Goal: Transaction & Acquisition: Purchase product/service

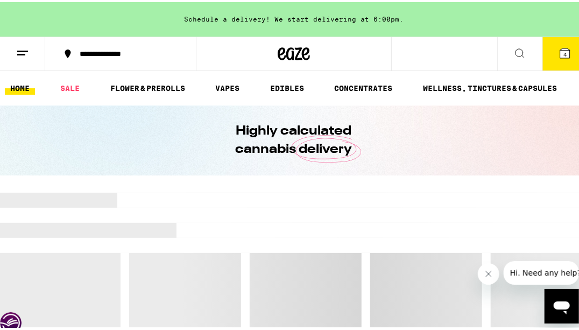
click at [559, 57] on icon at bounding box center [565, 51] width 13 height 13
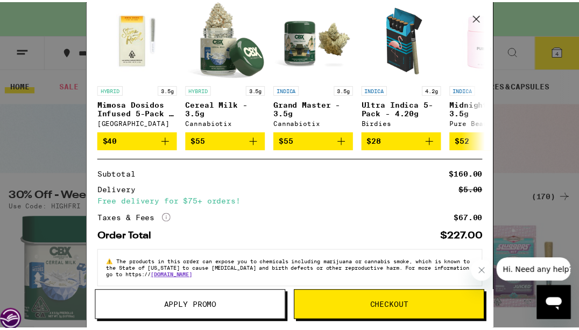
scroll to position [229, 0]
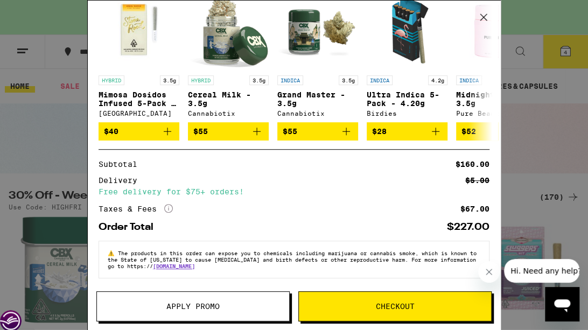
click at [240, 306] on span "Apply Promo" at bounding box center [193, 307] width 192 height 8
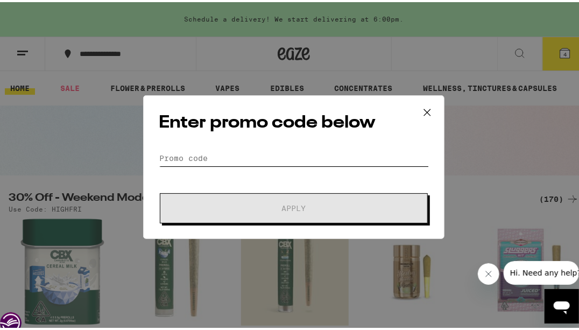
click at [291, 154] on input "Promo Code" at bounding box center [294, 156] width 270 height 16
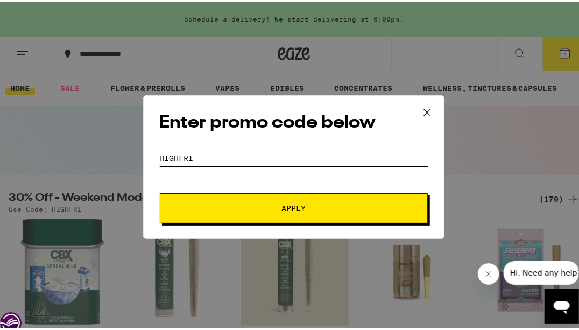
type input "highfri"
click at [160, 191] on button "Apply" at bounding box center [294, 206] width 268 height 30
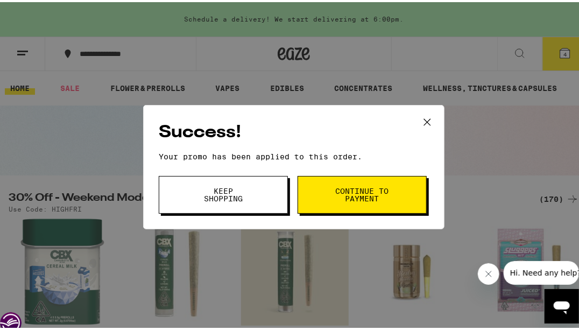
click at [327, 188] on button "Continue to payment" at bounding box center [362, 193] width 129 height 38
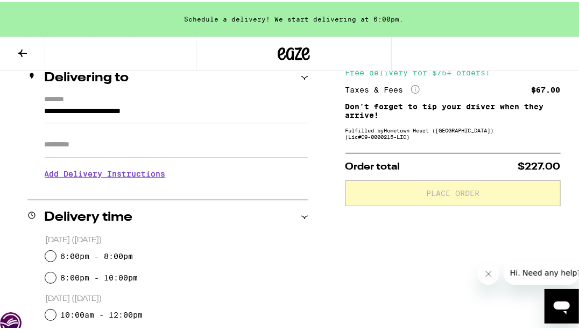
scroll to position [161, 0]
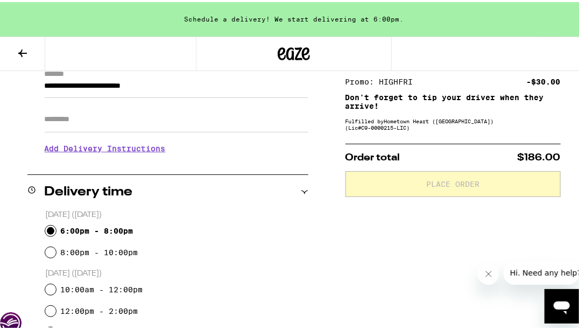
drag, startPoint x: 49, startPoint y: 228, endPoint x: 77, endPoint y: 220, distance: 29.0
click at [49, 227] on input "6:00pm - 8:00pm" at bounding box center [50, 228] width 11 height 11
radio input "true"
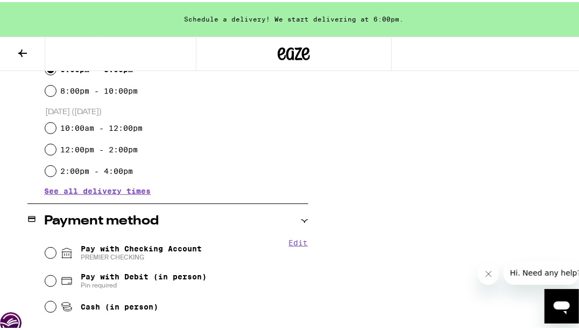
scroll to position [377, 0]
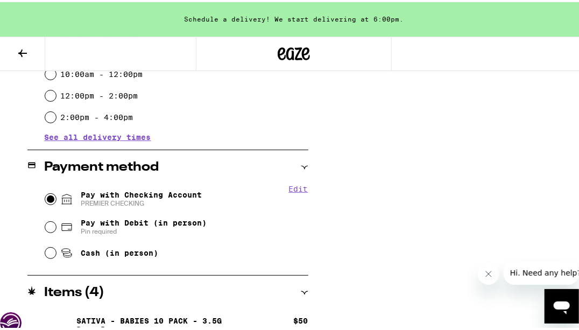
click at [50, 193] on input "Pay with Checking Account PREMIER CHECKING" at bounding box center [50, 197] width 11 height 11
radio input "true"
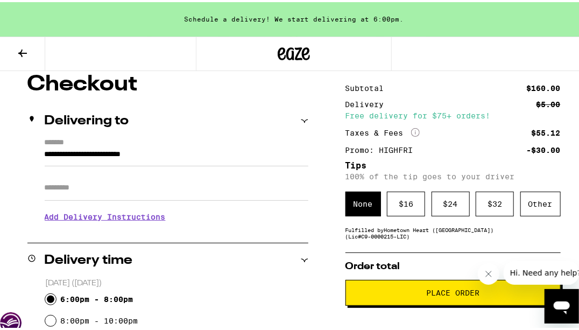
scroll to position [75, 0]
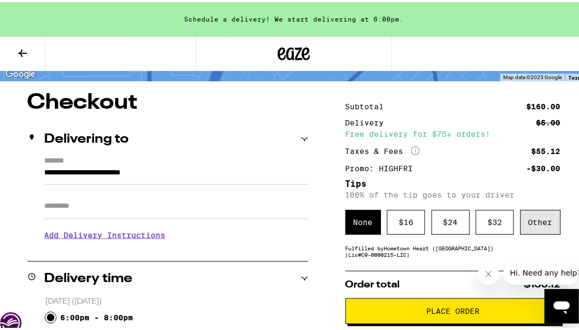
click at [531, 222] on div "Other" at bounding box center [541, 220] width 40 height 25
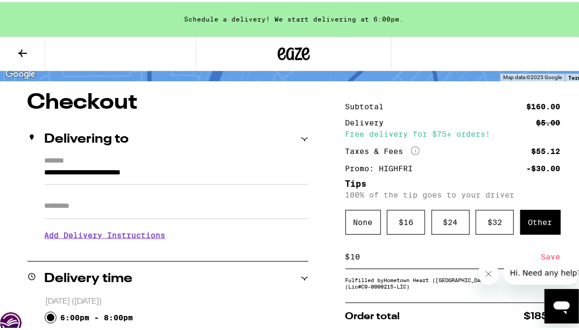
type input "10"
click at [542, 256] on div "Save" at bounding box center [551, 255] width 19 height 24
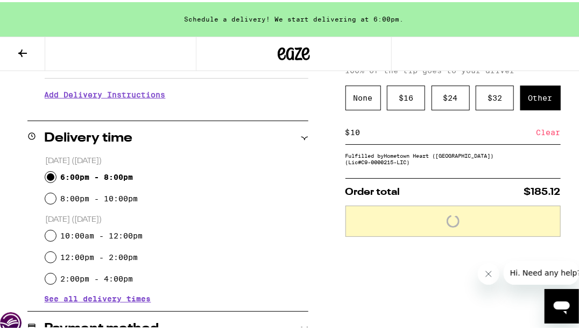
scroll to position [237, 0]
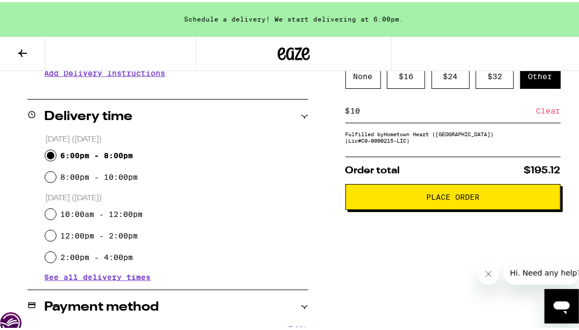
click at [456, 198] on span "Place Order" at bounding box center [452, 195] width 53 height 8
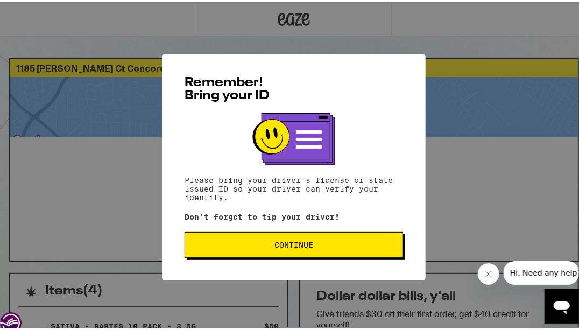
click at [330, 244] on span "Continue" at bounding box center [294, 243] width 200 height 8
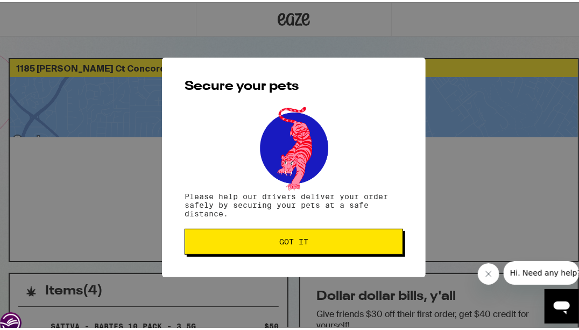
click at [330, 243] on span "Got it" at bounding box center [294, 240] width 200 height 8
